Goal: Find contact information: Find contact information

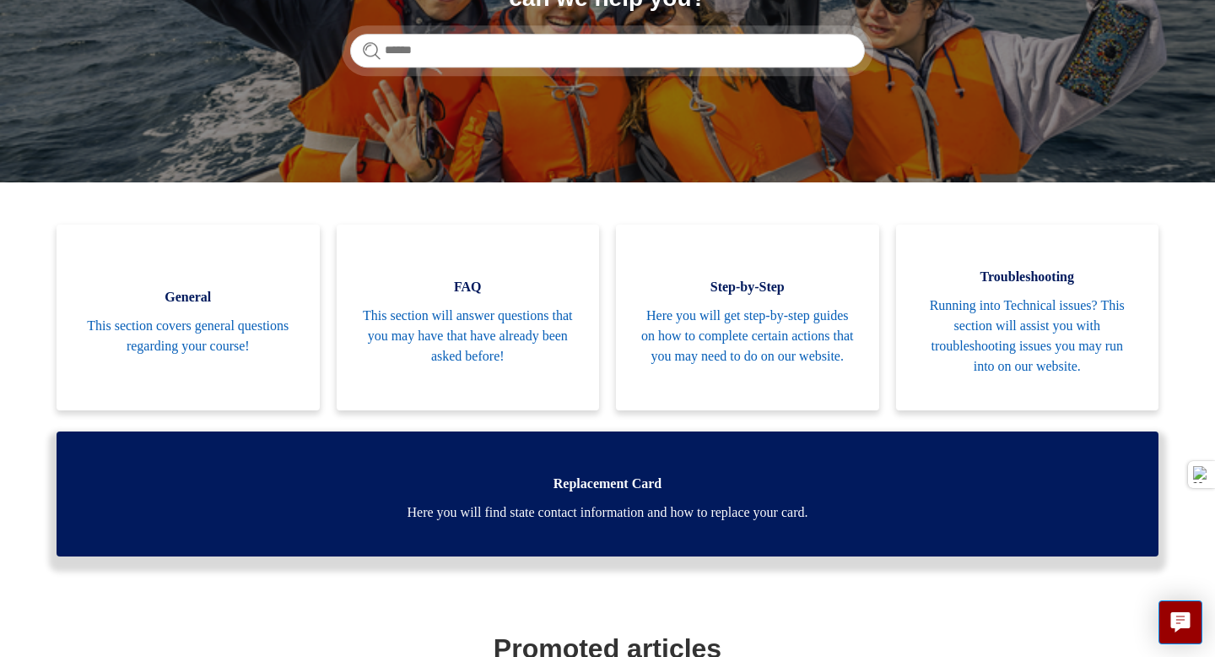
scroll to position [282, 0]
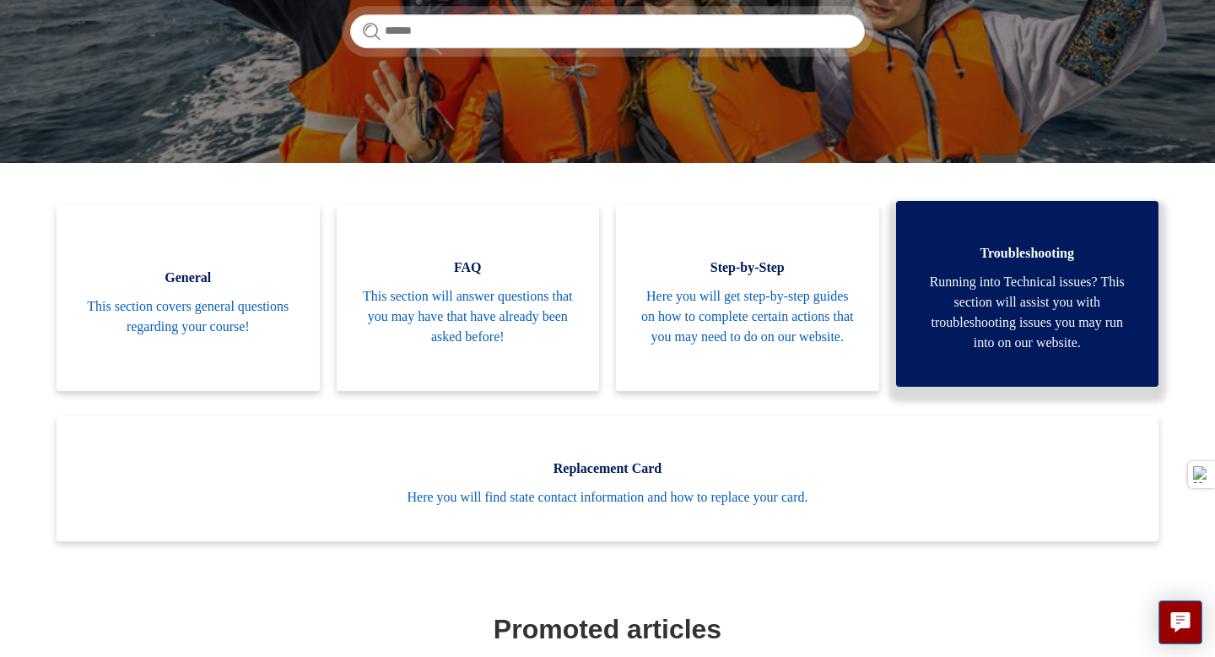
click at [996, 334] on span "Running into Technical issues? This section will assist you with troubleshootin…" at bounding box center [1028, 312] width 213 height 81
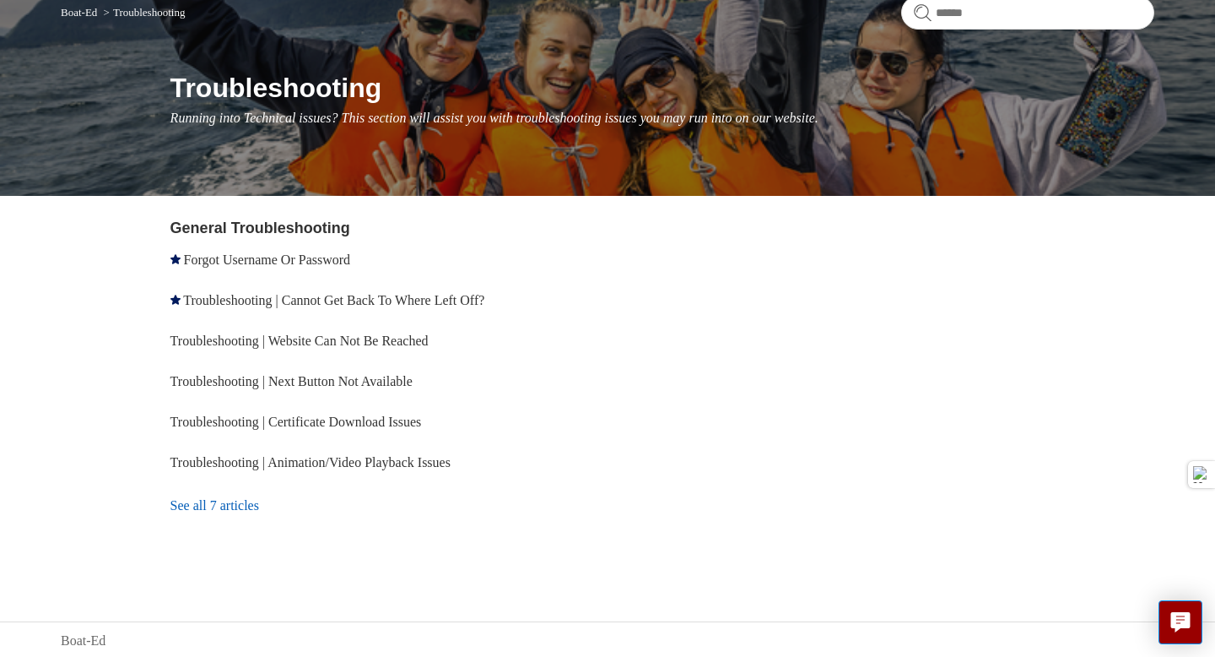
scroll to position [156, 0]
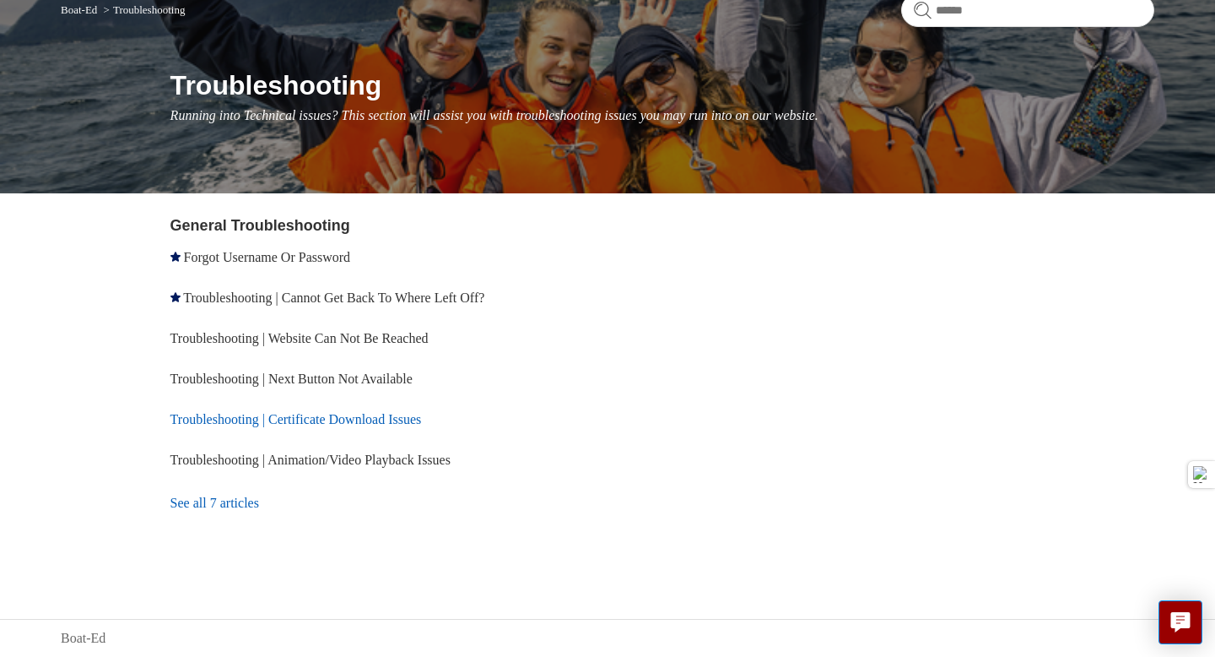
click at [382, 420] on link "Troubleshooting | Certificate Download Issues" at bounding box center [295, 419] width 251 height 14
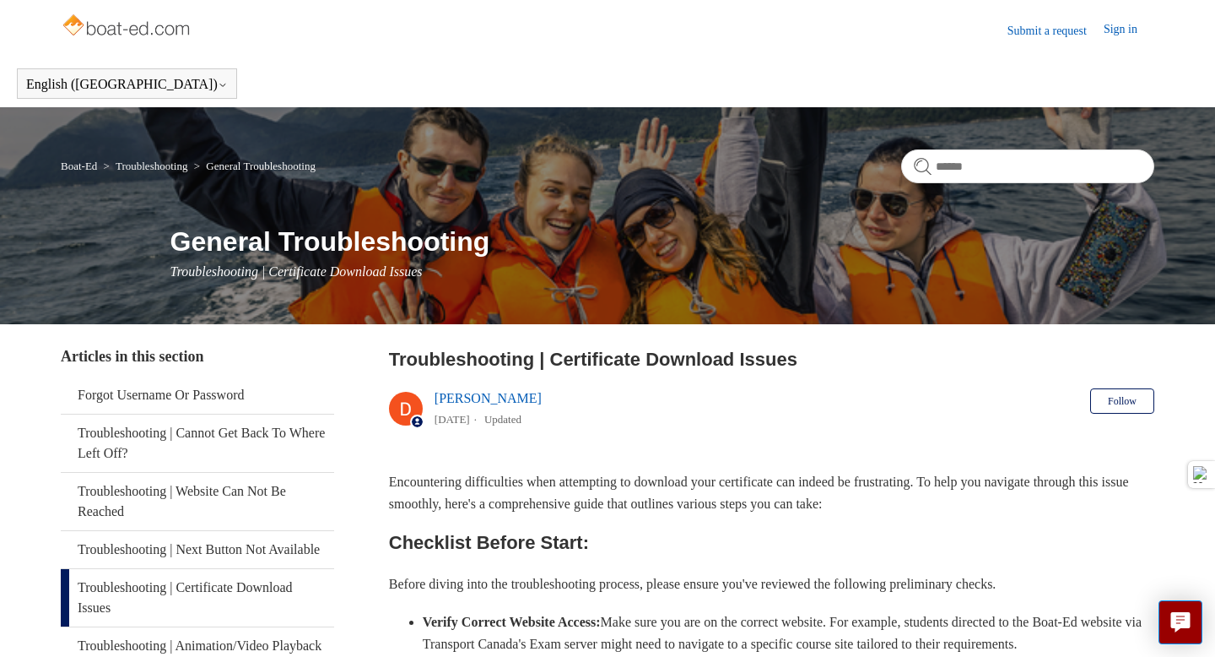
click at [1112, 29] on link "Sign in" at bounding box center [1129, 30] width 51 height 20
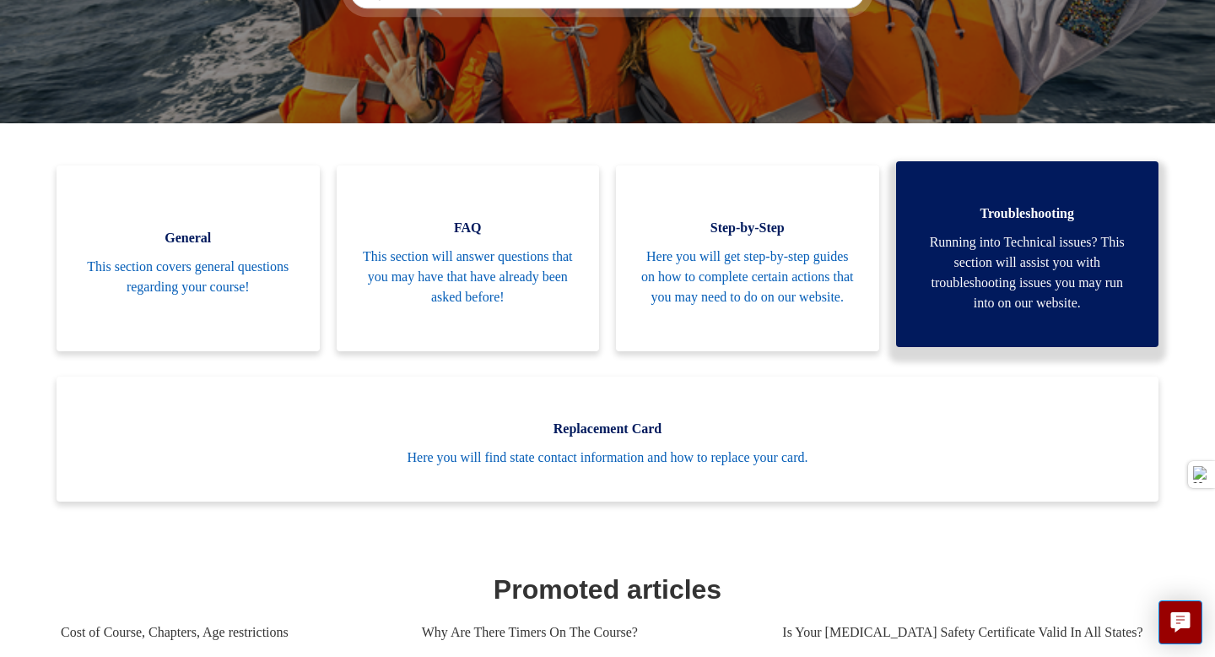
click at [1061, 232] on span "Running into Technical issues? This section will assist you with troubleshootin…" at bounding box center [1028, 272] width 213 height 81
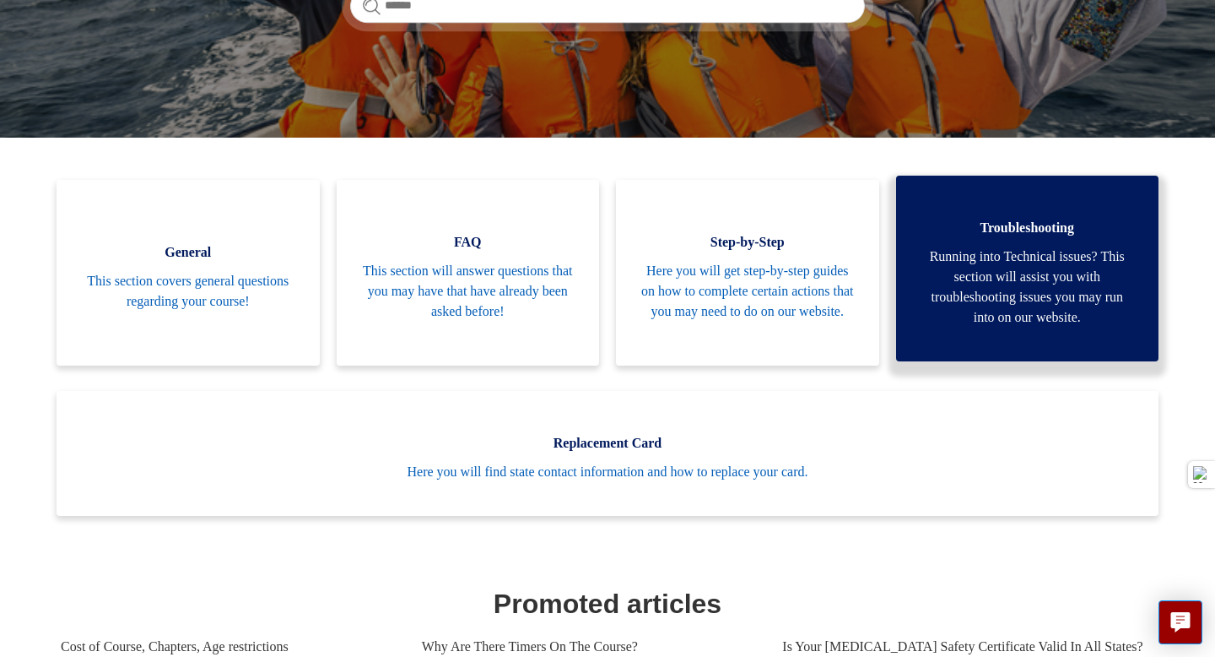
scroll to position [354, 0]
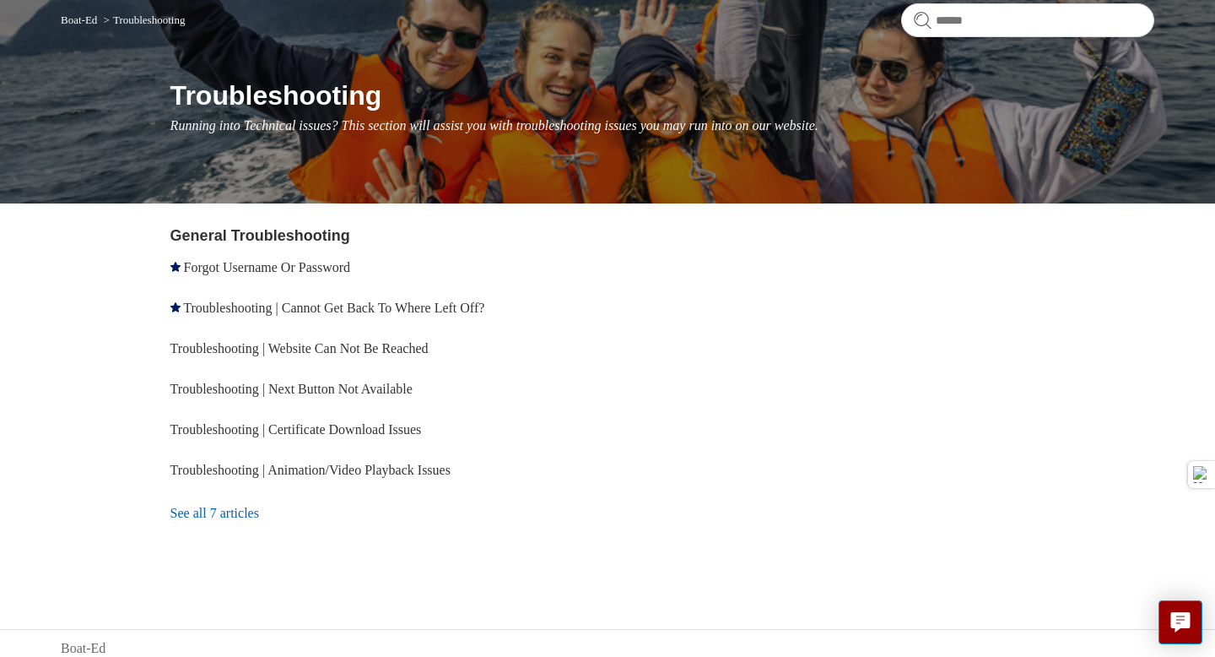
scroll to position [156, 0]
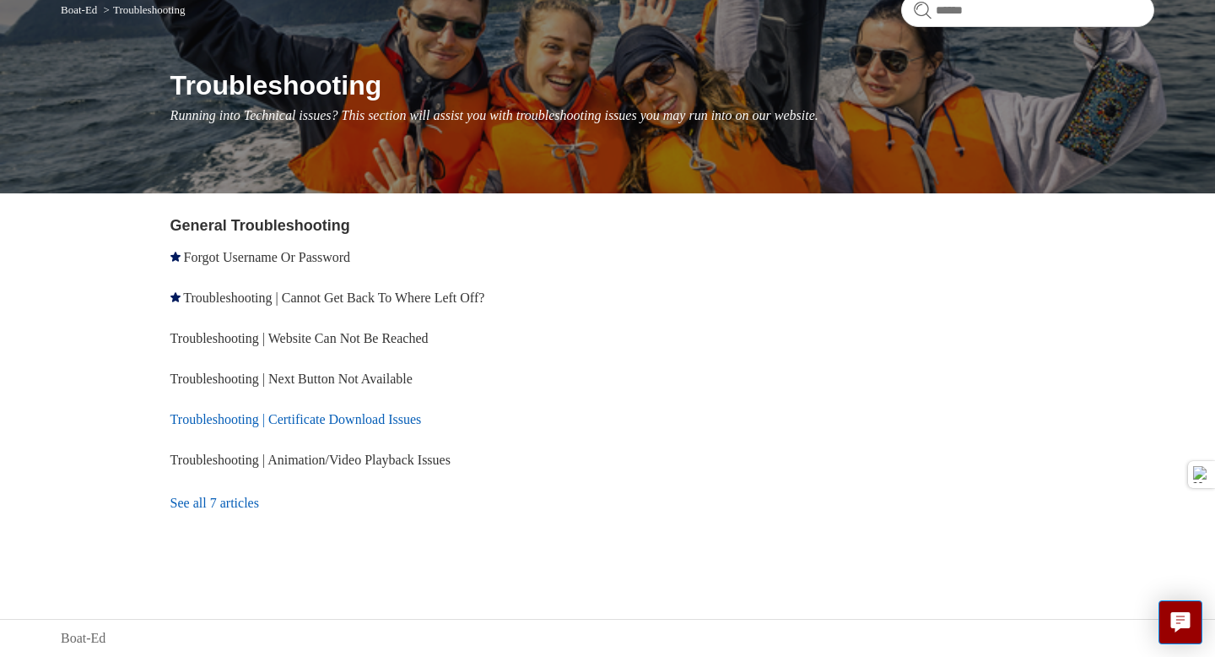
click at [366, 420] on link "Troubleshooting | Certificate Download Issues" at bounding box center [295, 419] width 251 height 14
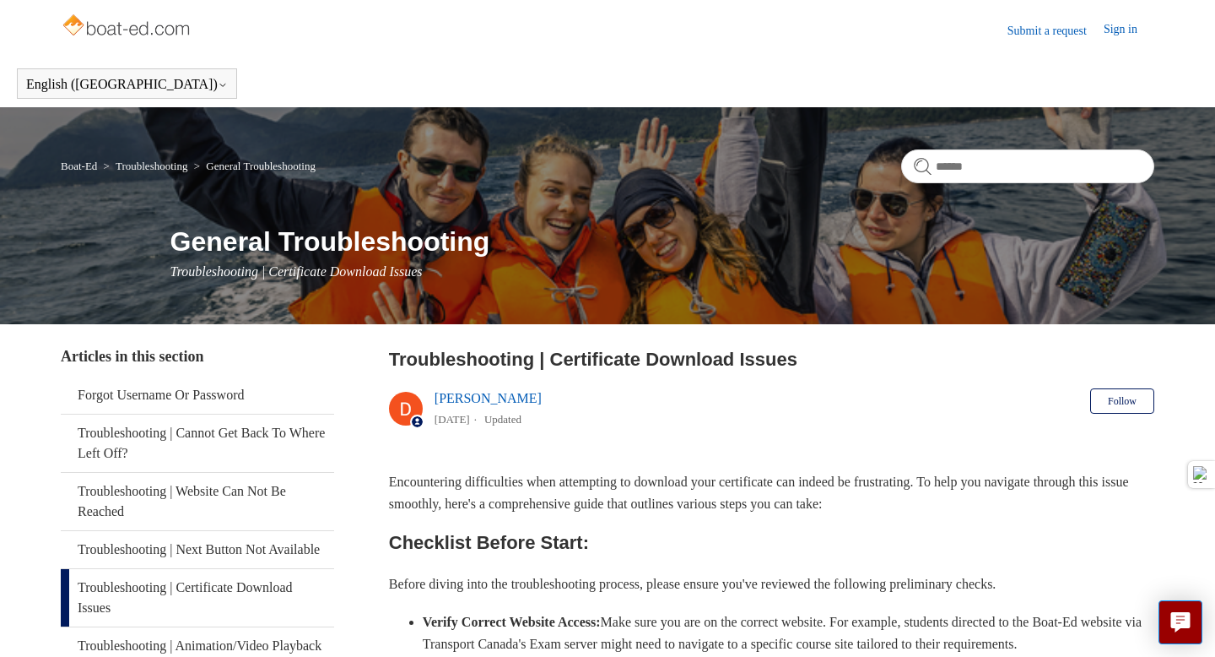
click at [1106, 30] on link "Sign in" at bounding box center [1129, 30] width 51 height 20
click at [1144, 29] on span "[PERSON_NAME]" at bounding box center [1094, 29] width 121 height 15
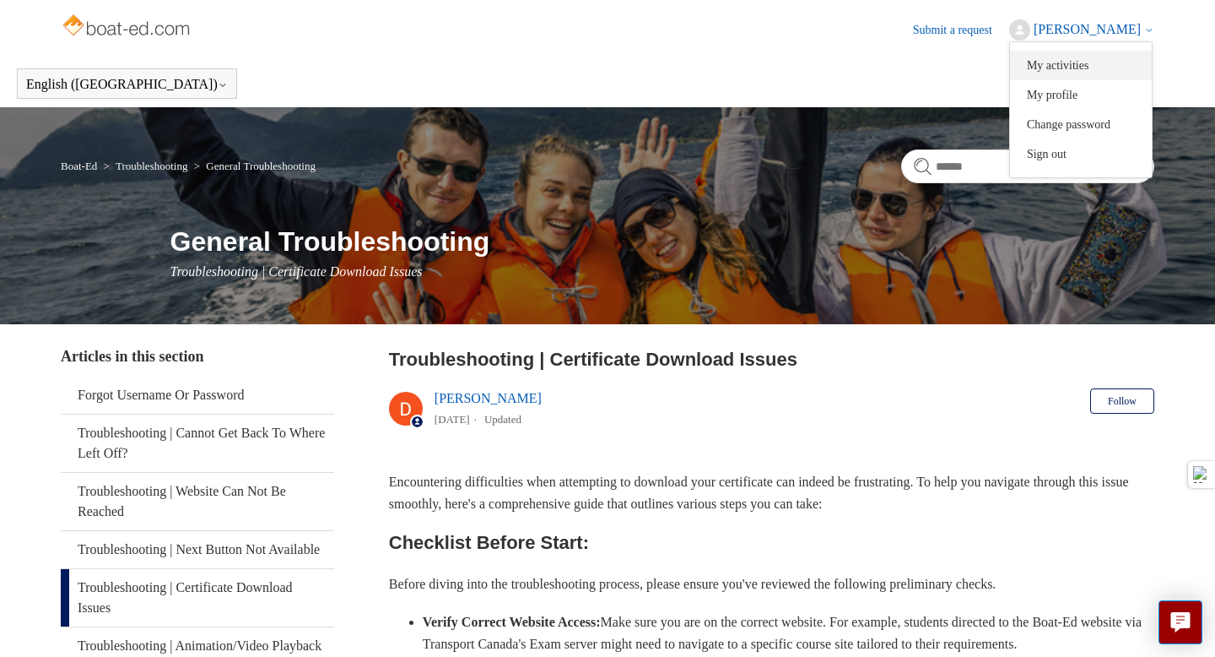
click at [1090, 70] on link "My activities" at bounding box center [1081, 66] width 142 height 30
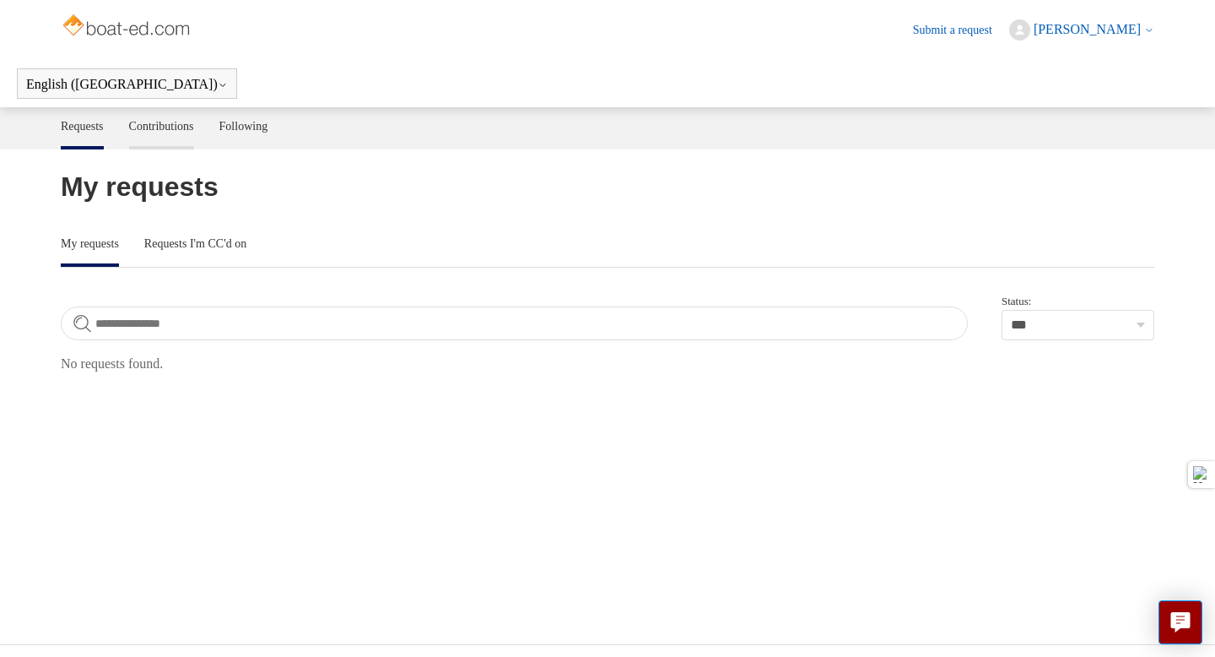
click at [181, 129] on link "Contributions" at bounding box center [161, 124] width 65 height 35
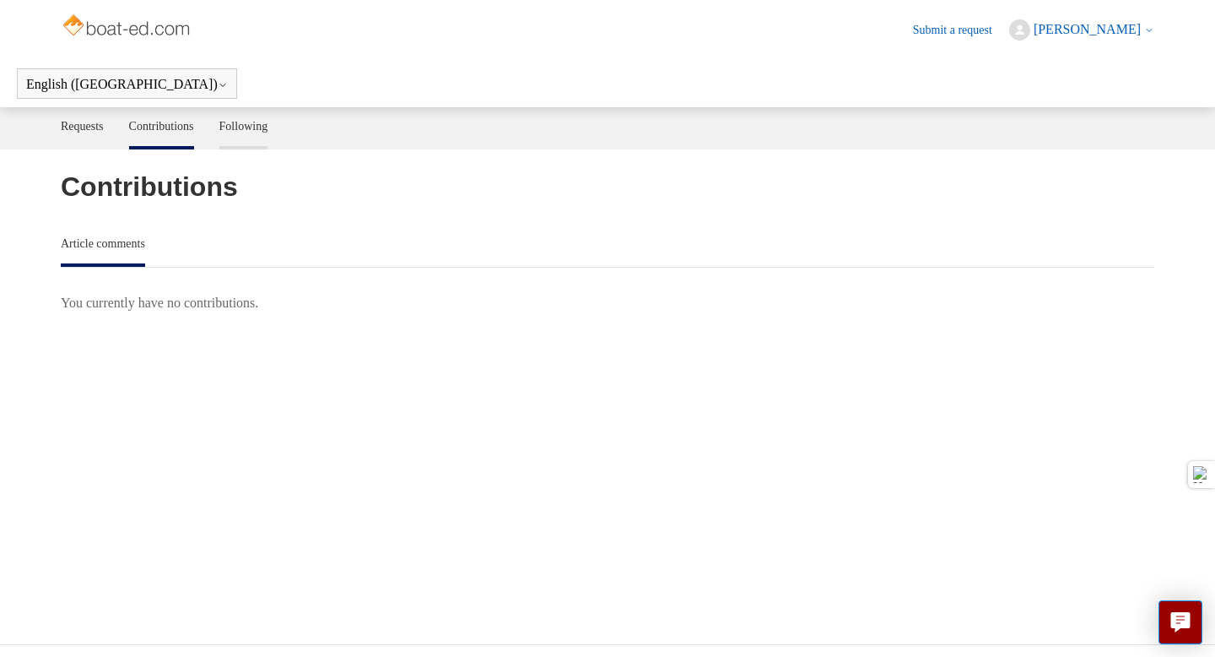
click at [258, 126] on link "Following" at bounding box center [243, 124] width 49 height 35
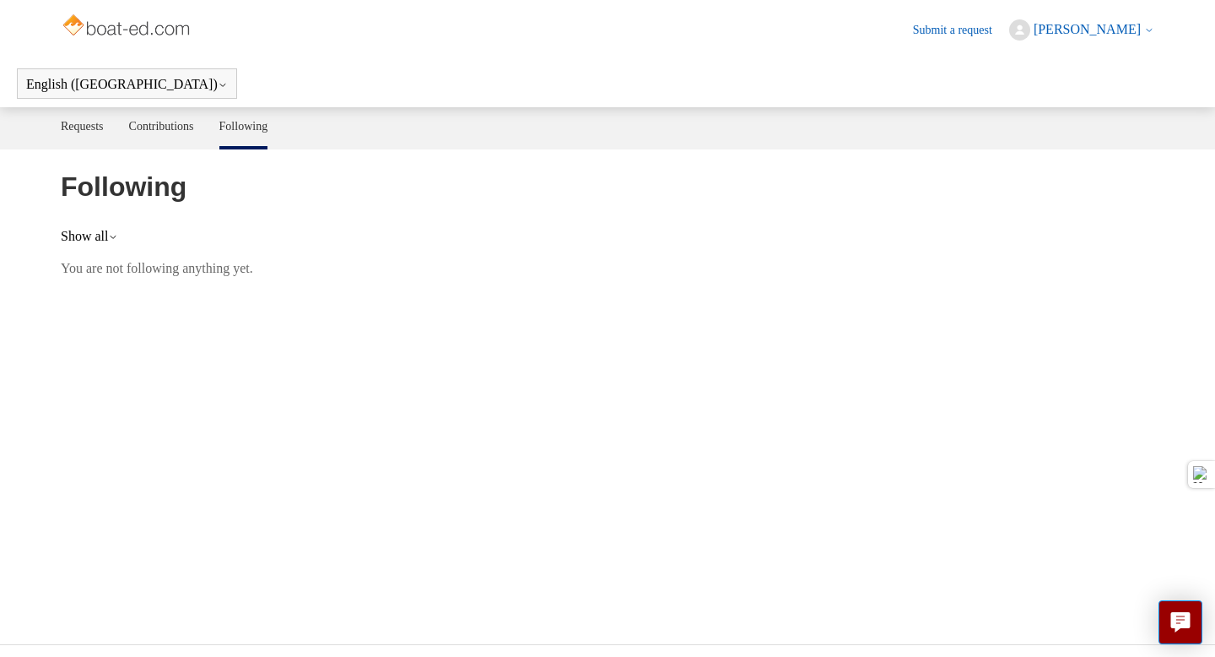
click at [1142, 30] on span "[PERSON_NAME]" at bounding box center [1094, 29] width 121 height 15
click at [1085, 98] on link "My profile" at bounding box center [1081, 95] width 142 height 30
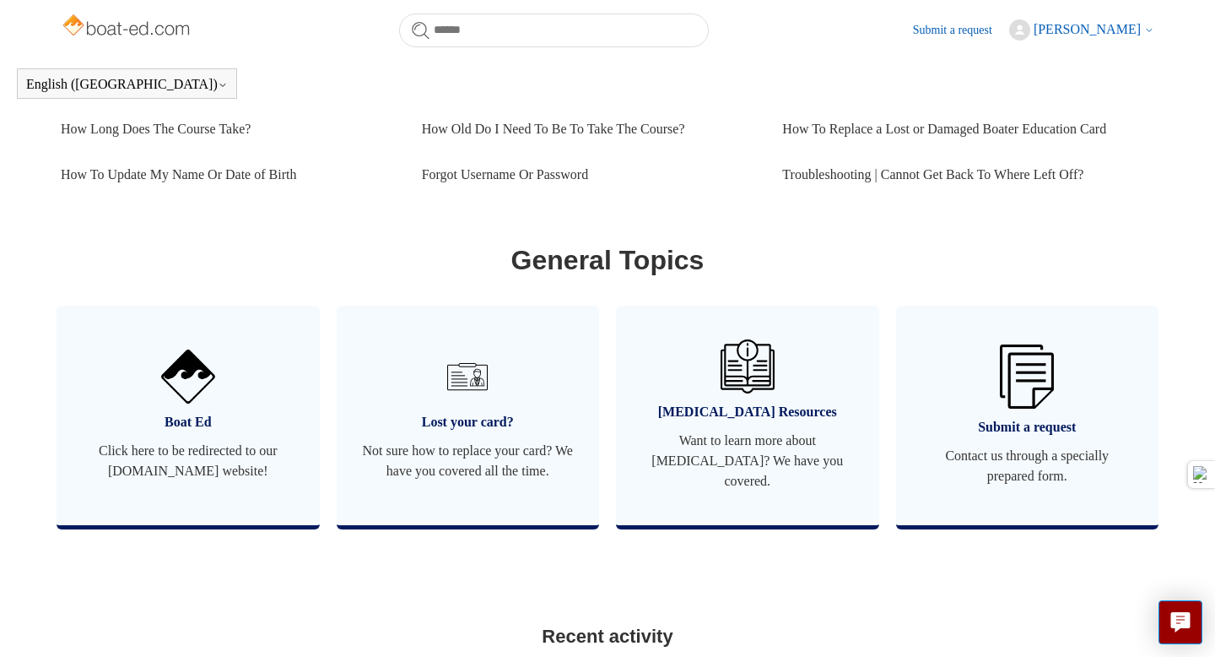
scroll to position [827, 0]
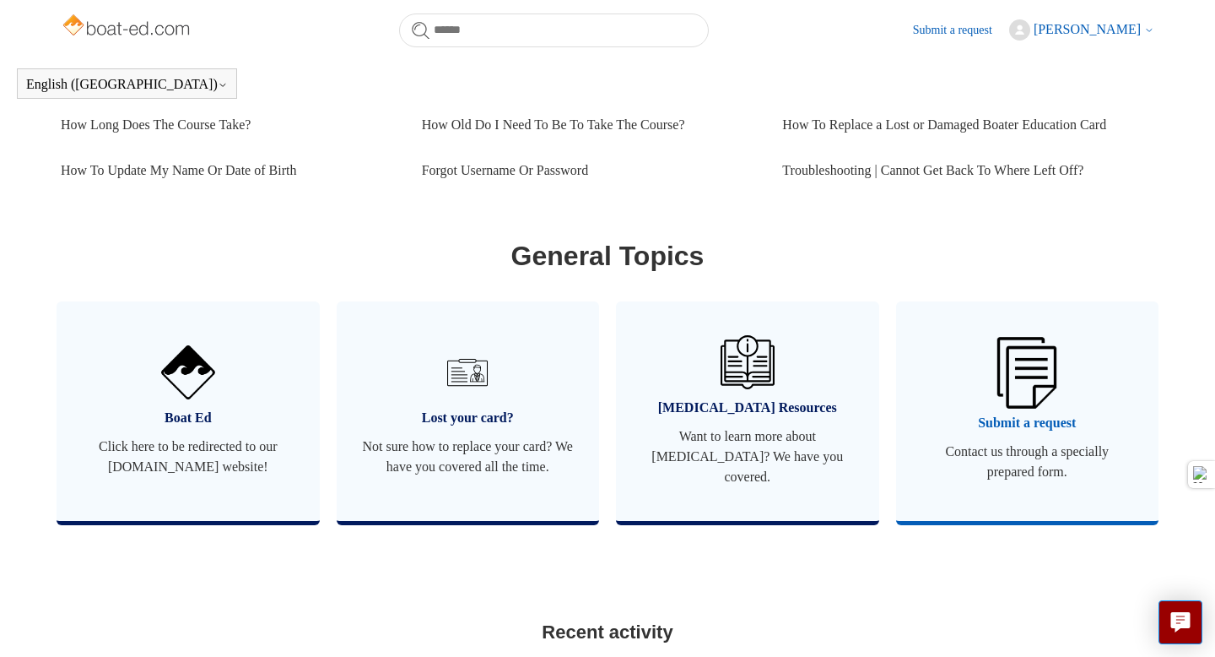
click at [1039, 385] on img at bounding box center [1027, 372] width 59 height 71
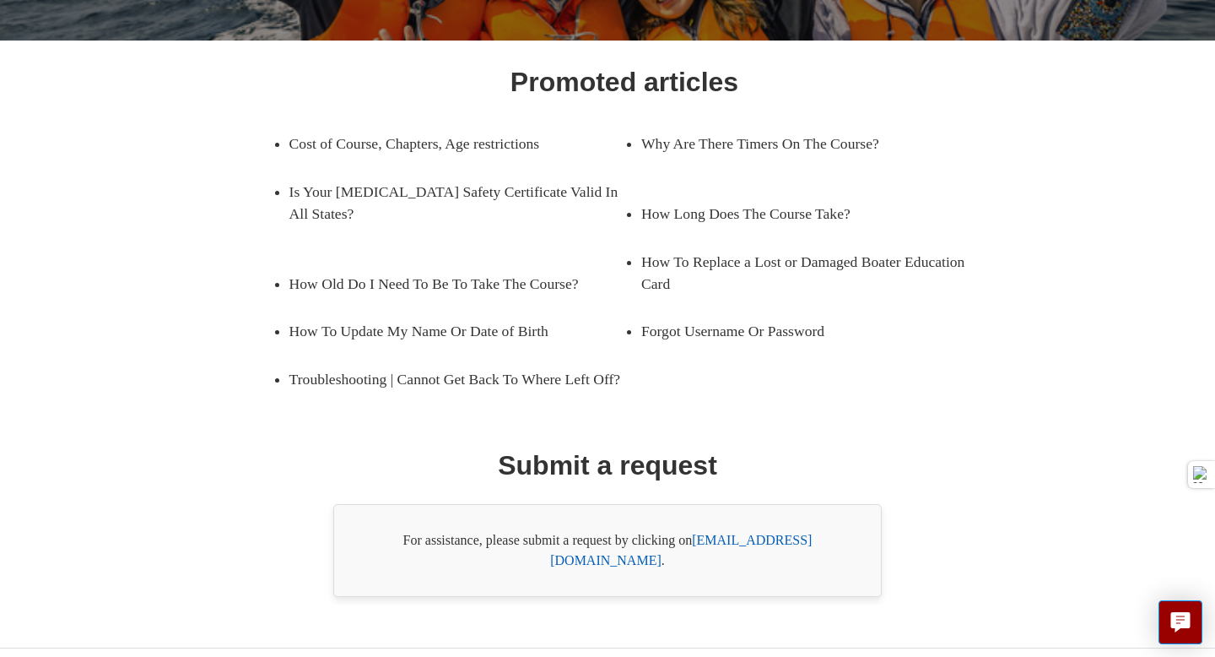
scroll to position [253, 0]
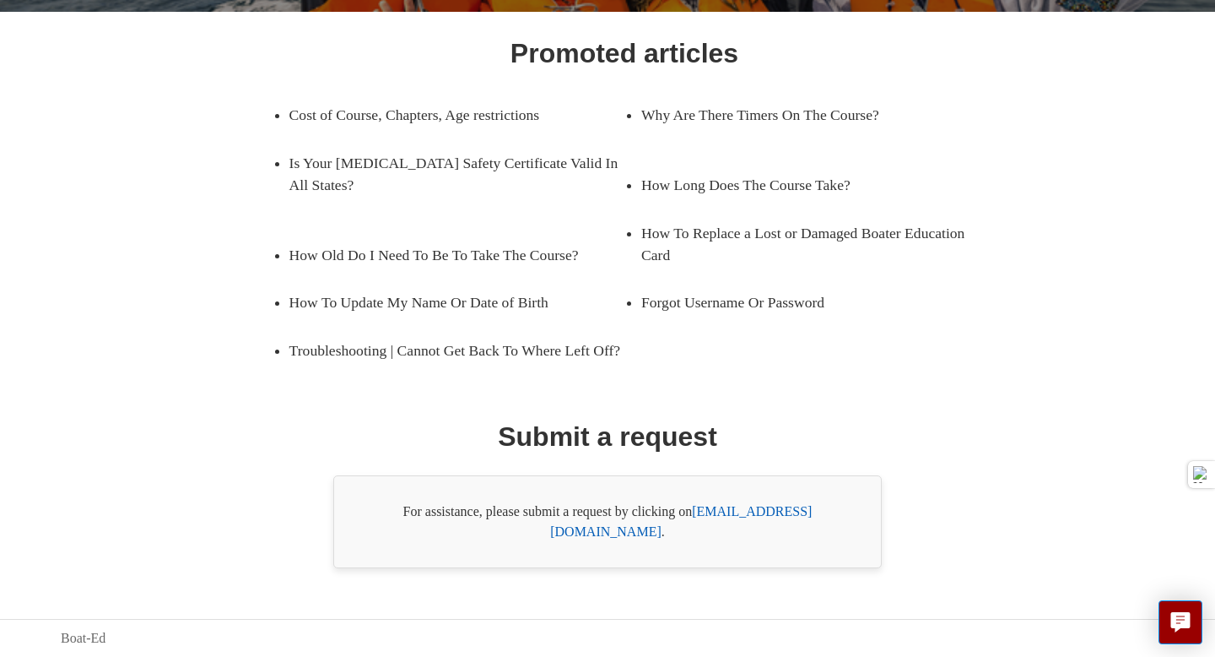
click at [707, 530] on link "[EMAIL_ADDRESS][DOMAIN_NAME]" at bounding box center [681, 521] width 262 height 35
click at [781, 532] on link "[EMAIL_ADDRESS][DOMAIN_NAME]" at bounding box center [681, 521] width 262 height 35
click at [761, 530] on link "[EMAIL_ADDRESS][DOMAIN_NAME]" at bounding box center [681, 521] width 262 height 35
drag, startPoint x: 698, startPoint y: 533, endPoint x: 811, endPoint y: 533, distance: 113.1
click at [811, 533] on link "[EMAIL_ADDRESS][DOMAIN_NAME]" at bounding box center [681, 521] width 262 height 35
